Goal: Find specific page/section: Find specific page/section

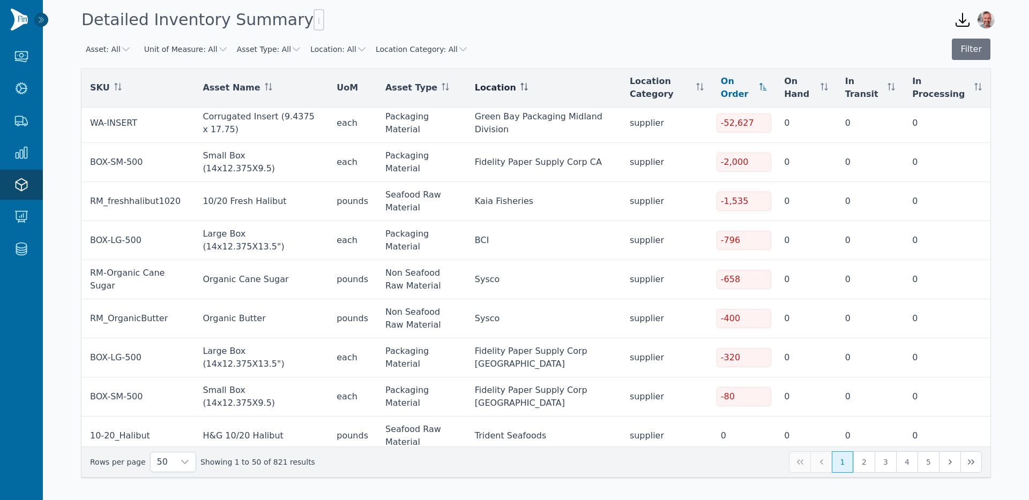
scroll to position [4, 0]
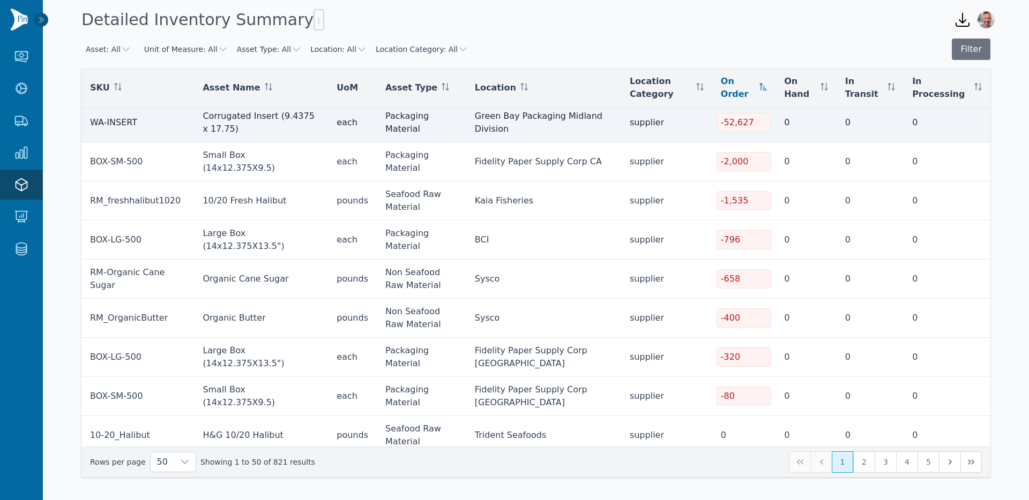
click at [738, 123] on div "-52,627" at bounding box center [743, 122] width 55 height 19
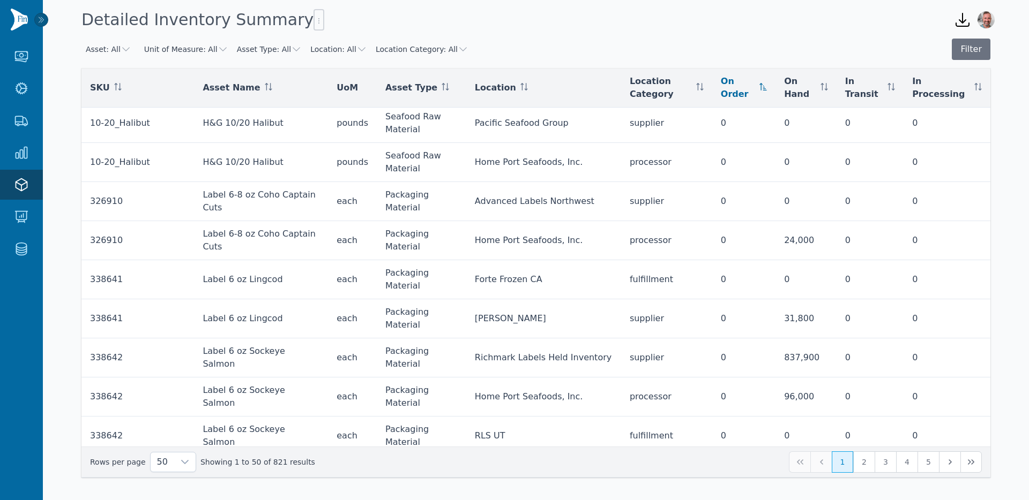
scroll to position [0, 0]
